Goal: Check status: Check status

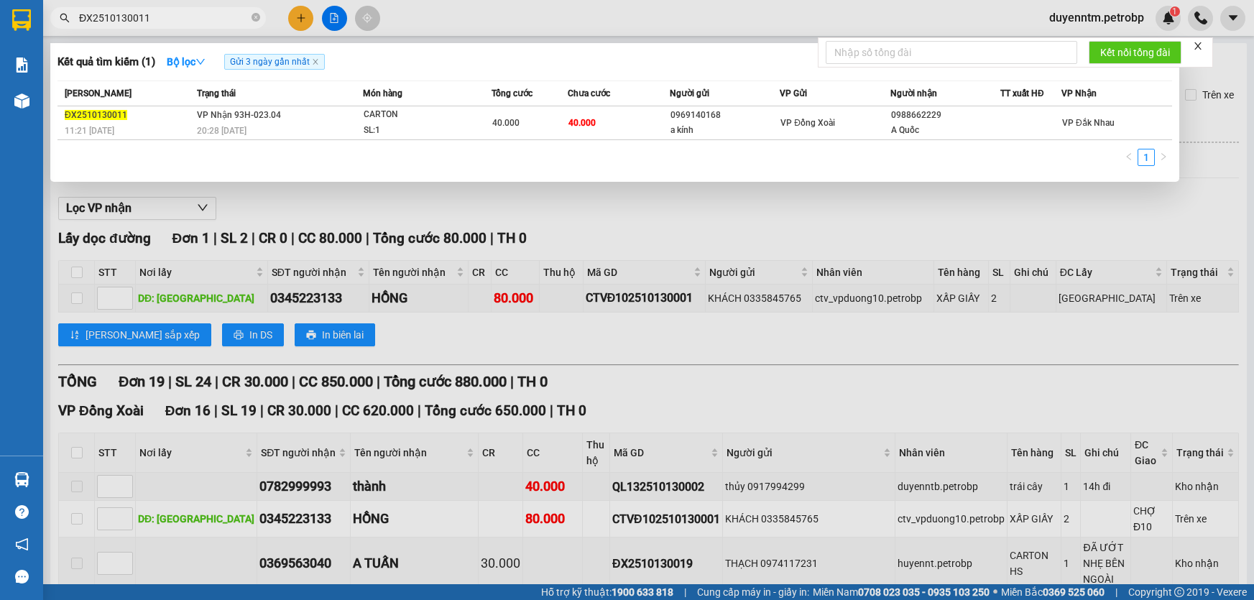
click at [252, 14] on icon "close-circle" at bounding box center [255, 17] width 9 height 9
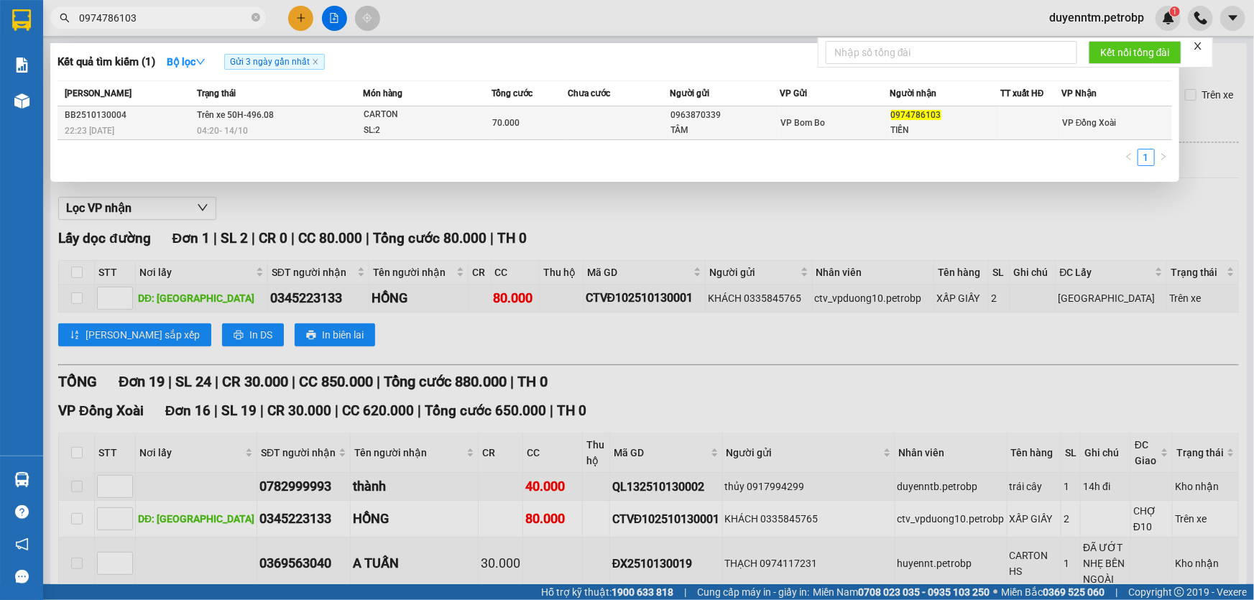
type input "0974786103"
click at [236, 114] on span "Trên xe 50H-496.08" at bounding box center [235, 115] width 77 height 10
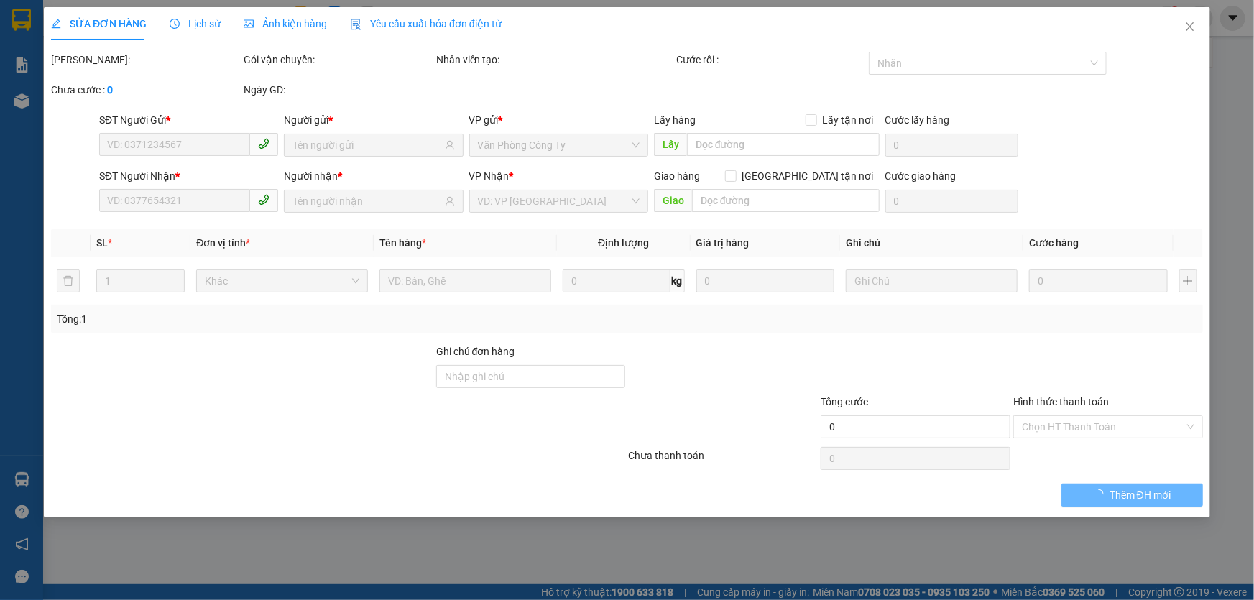
type input "0963870339"
type input "TÂM"
type input "0974786103"
type input "TIẾN"
type input "70.000"
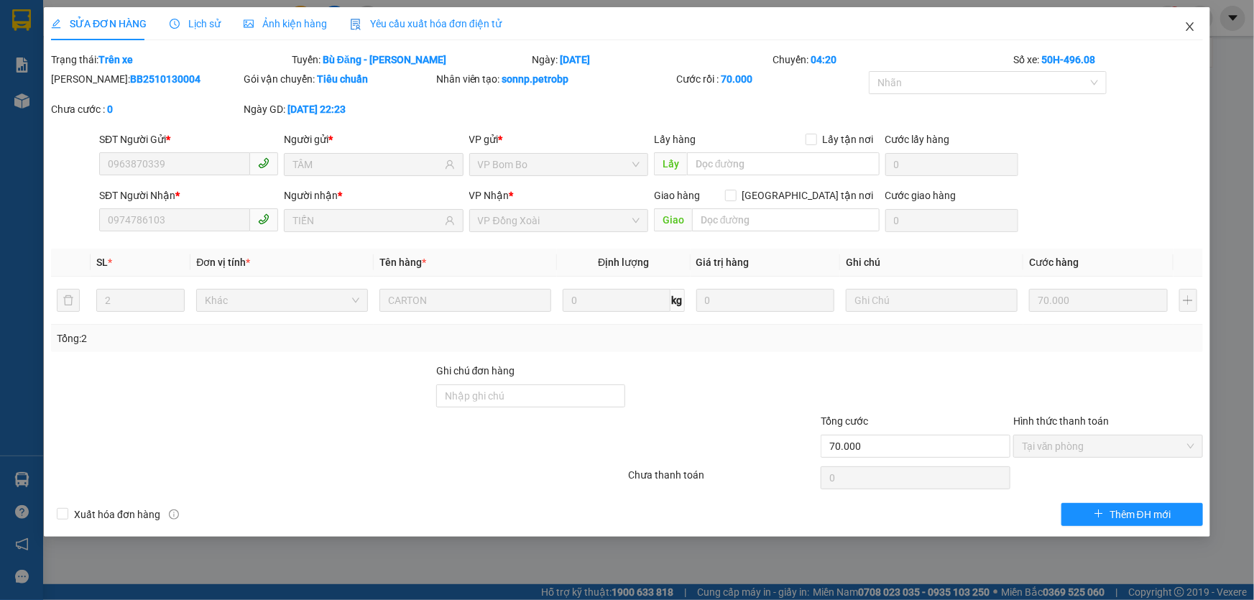
click at [1190, 22] on icon "close" at bounding box center [1189, 26] width 11 height 11
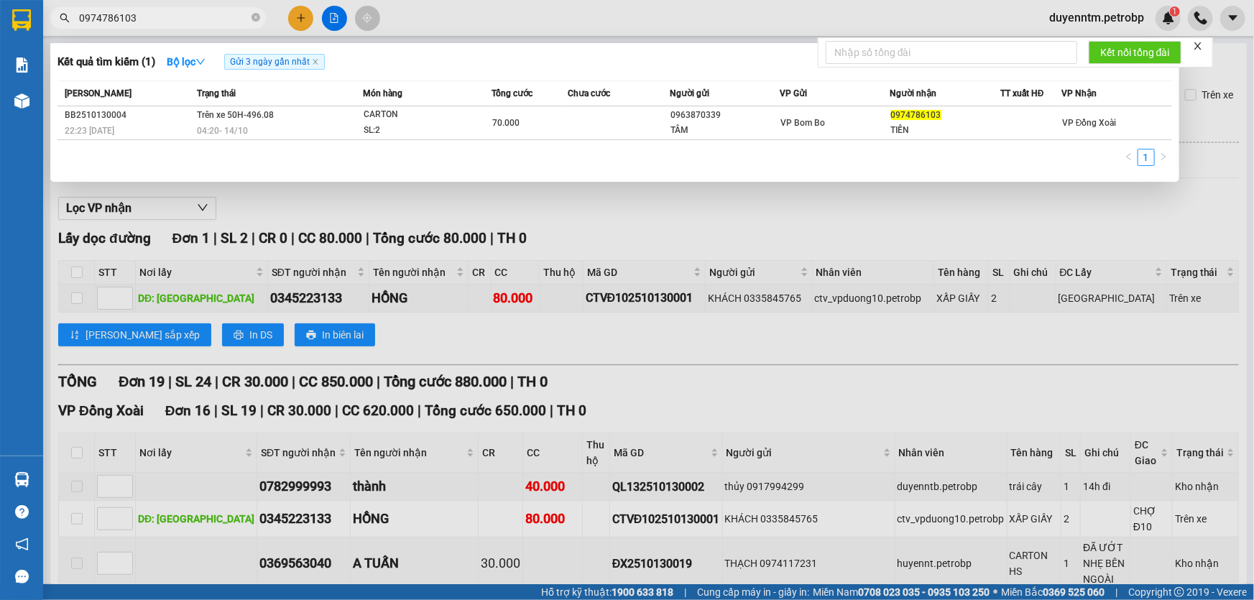
click at [201, 22] on input "0974786103" at bounding box center [164, 18] width 170 height 16
click at [279, 181] on div "Kết quả tìm kiếm ( 1 ) Bộ lọc Gửi 3 ngày gần nhất Mã ĐH Trạng thái Món hàng Tổn…" at bounding box center [614, 112] width 1129 height 139
click at [717, 208] on div at bounding box center [627, 300] width 1254 height 600
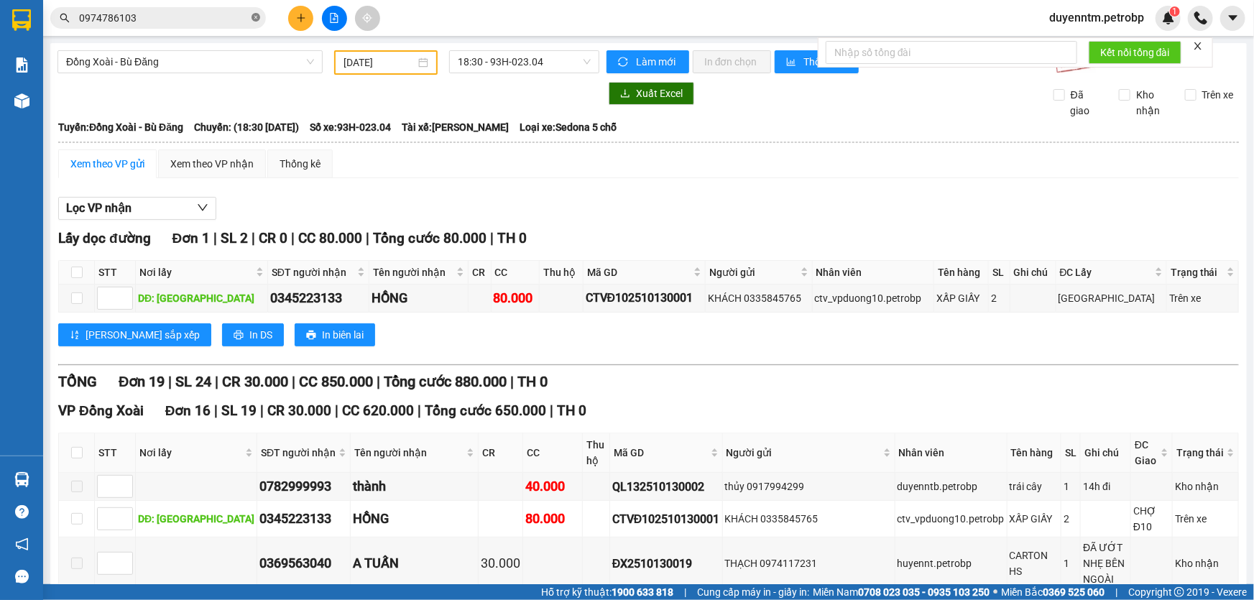
click at [251, 17] on icon "close-circle" at bounding box center [255, 17] width 9 height 9
click at [231, 19] on input "text" at bounding box center [164, 18] width 170 height 16
